Goal: Task Accomplishment & Management: Use online tool/utility

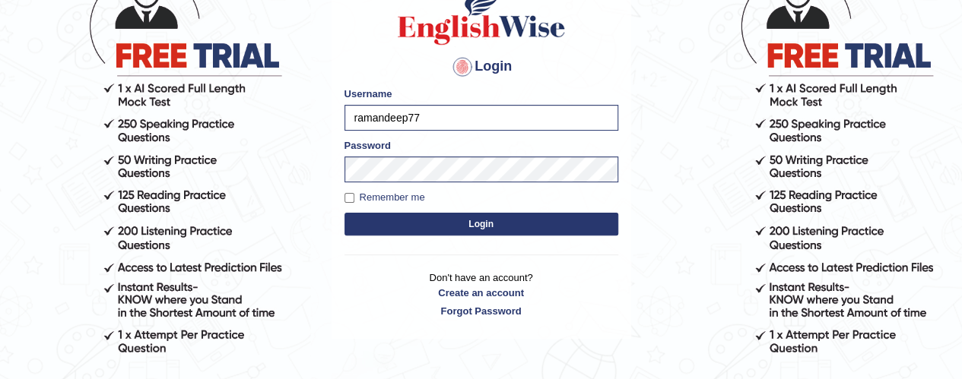
scroll to position [138, 0]
click at [483, 231] on button "Login" at bounding box center [481, 224] width 274 height 23
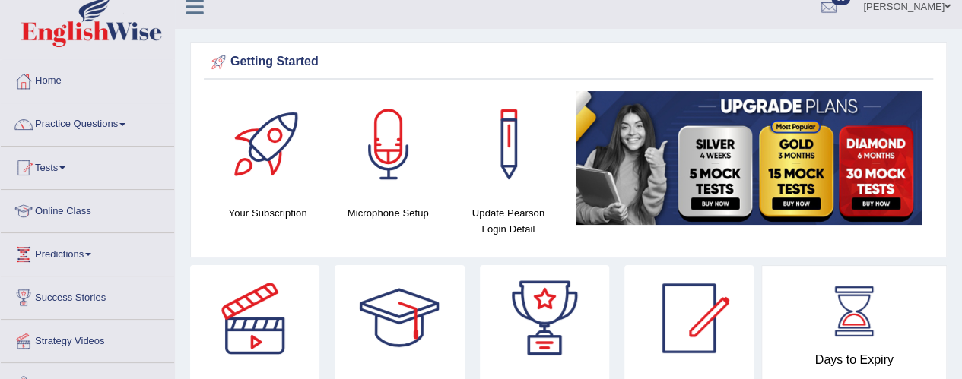
click at [65, 166] on span at bounding box center [62, 167] width 6 height 3
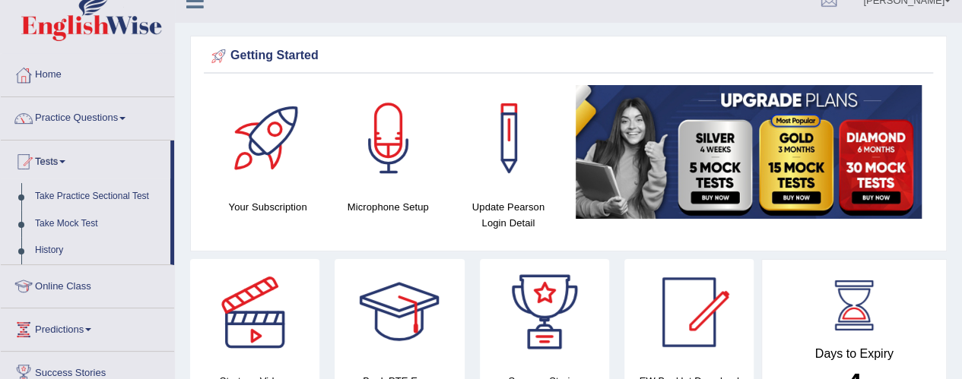
scroll to position [24, 0]
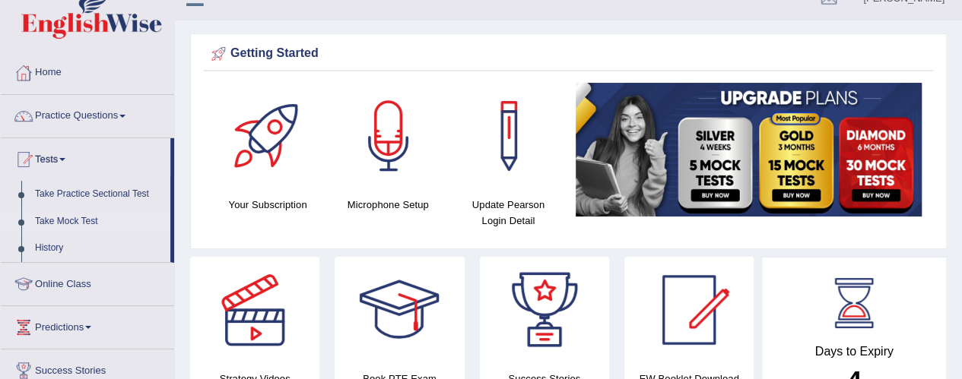
click at [86, 225] on link "Take Mock Test" at bounding box center [99, 221] width 142 height 27
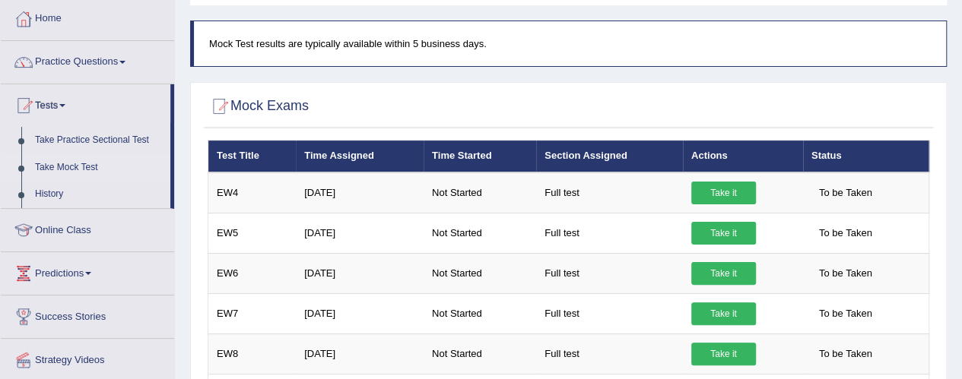
scroll to position [74, 0]
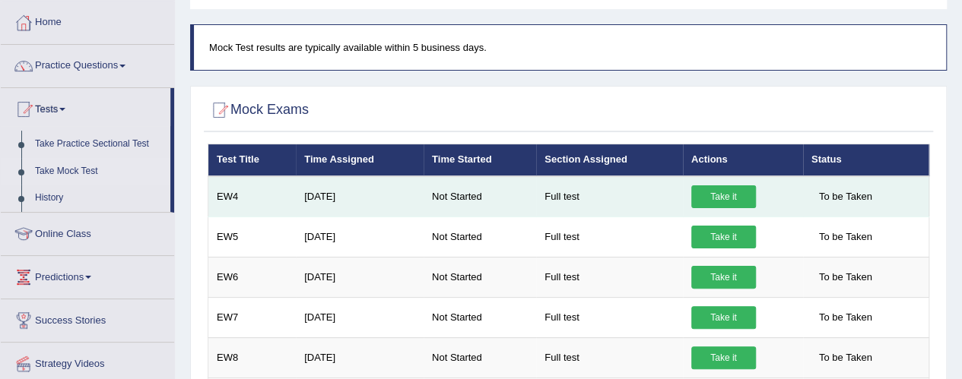
click at [723, 202] on link "Take it" at bounding box center [723, 196] width 65 height 23
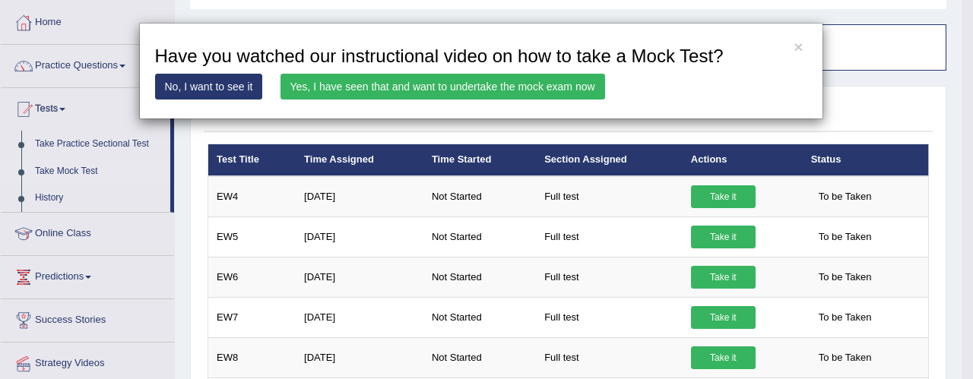
click at [91, 176] on div "× Have you watched our instructional video on how to take a Mock Test? No, I wa…" at bounding box center [486, 189] width 973 height 379
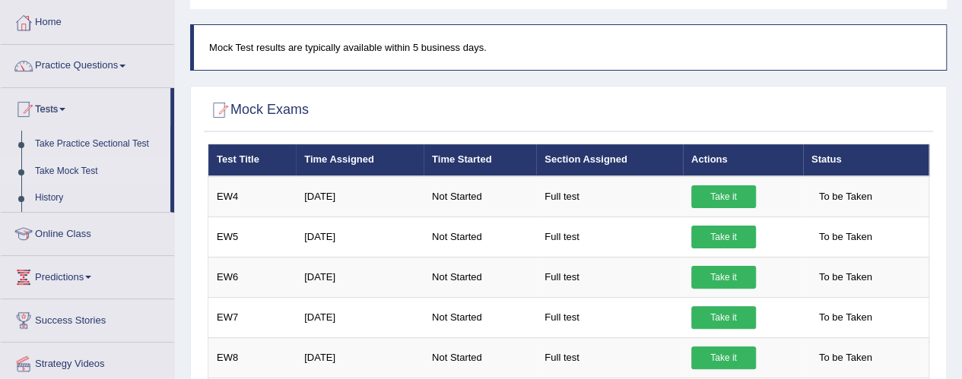
click at [85, 172] on link "Take Mock Test" at bounding box center [99, 171] width 142 height 27
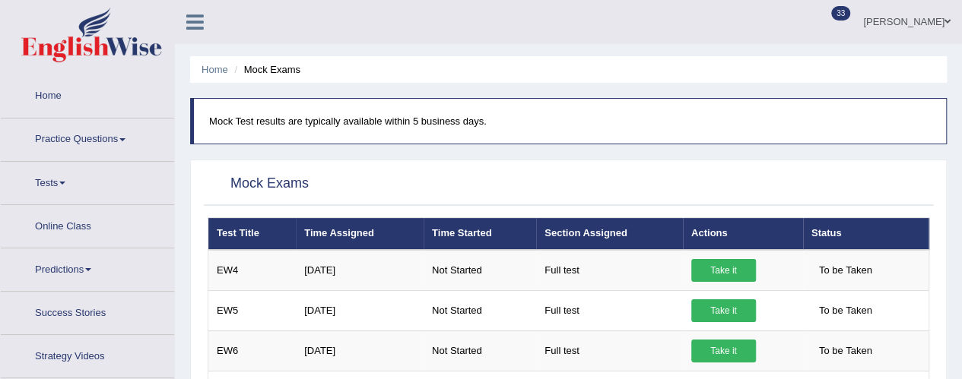
click at [65, 182] on span at bounding box center [62, 183] width 6 height 3
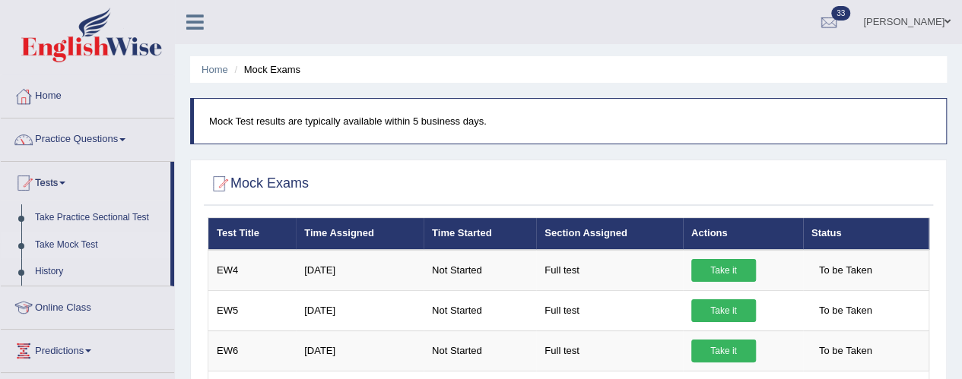
click at [84, 251] on link "Take Mock Test" at bounding box center [99, 245] width 142 height 27
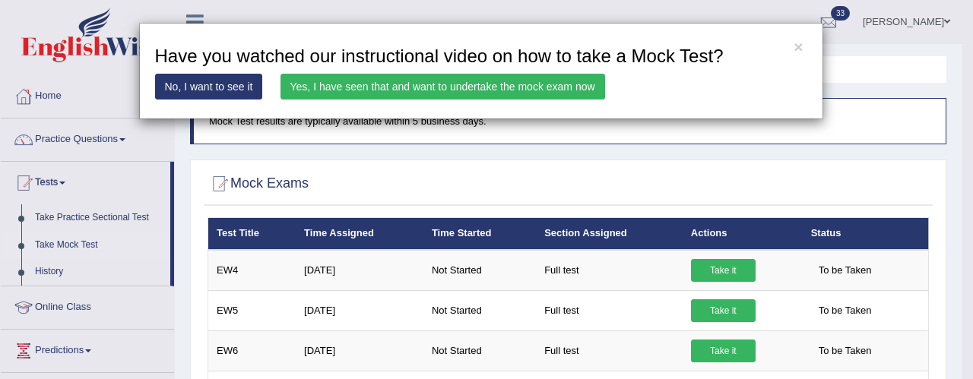
click at [521, 83] on link "Yes, I have seen that and want to undertake the mock exam now" at bounding box center [443, 87] width 325 height 26
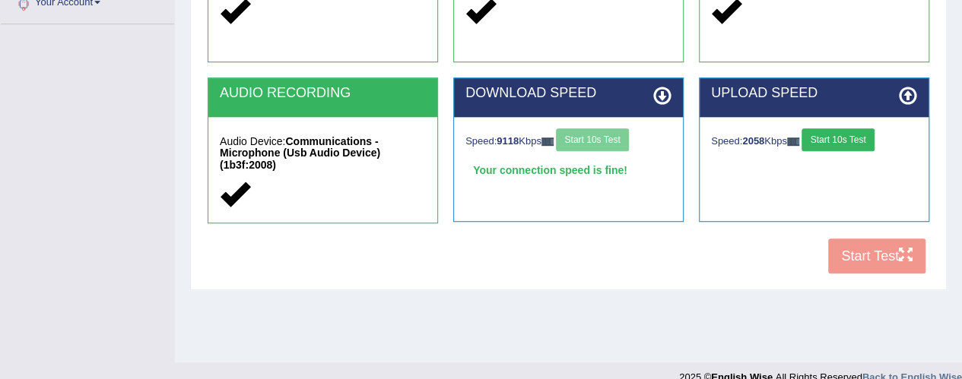
click at [843, 144] on button "Start 10s Test" at bounding box center [837, 139] width 72 height 23
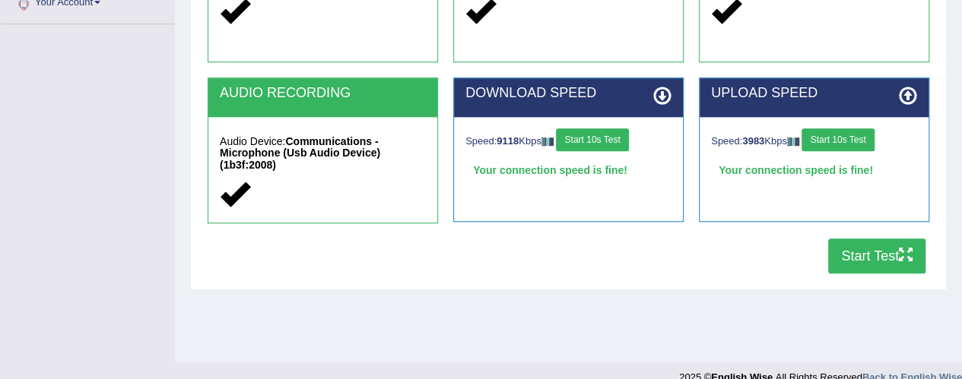
click at [876, 258] on button "Start Test" at bounding box center [876, 256] width 97 height 35
